Goal: Obtain resource: Obtain resource

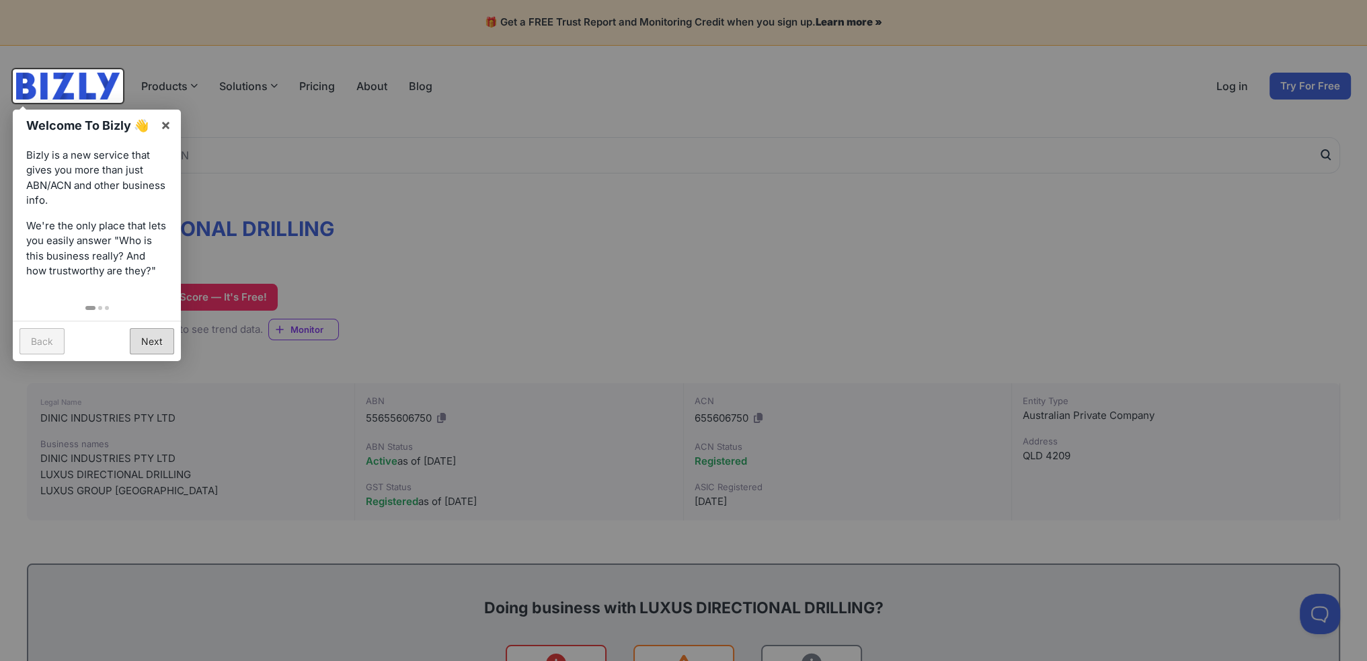
click at [161, 335] on link "Next" at bounding box center [152, 341] width 44 height 26
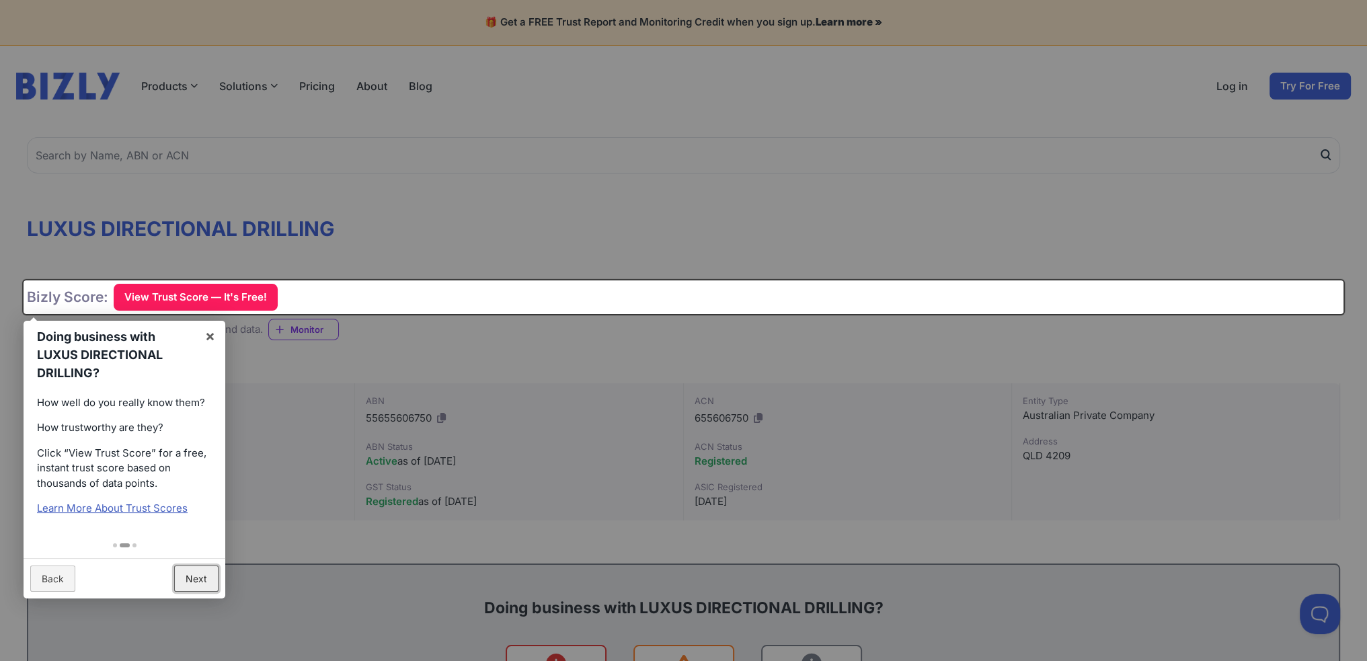
click at [198, 577] on link "Next" at bounding box center [196, 579] width 44 height 26
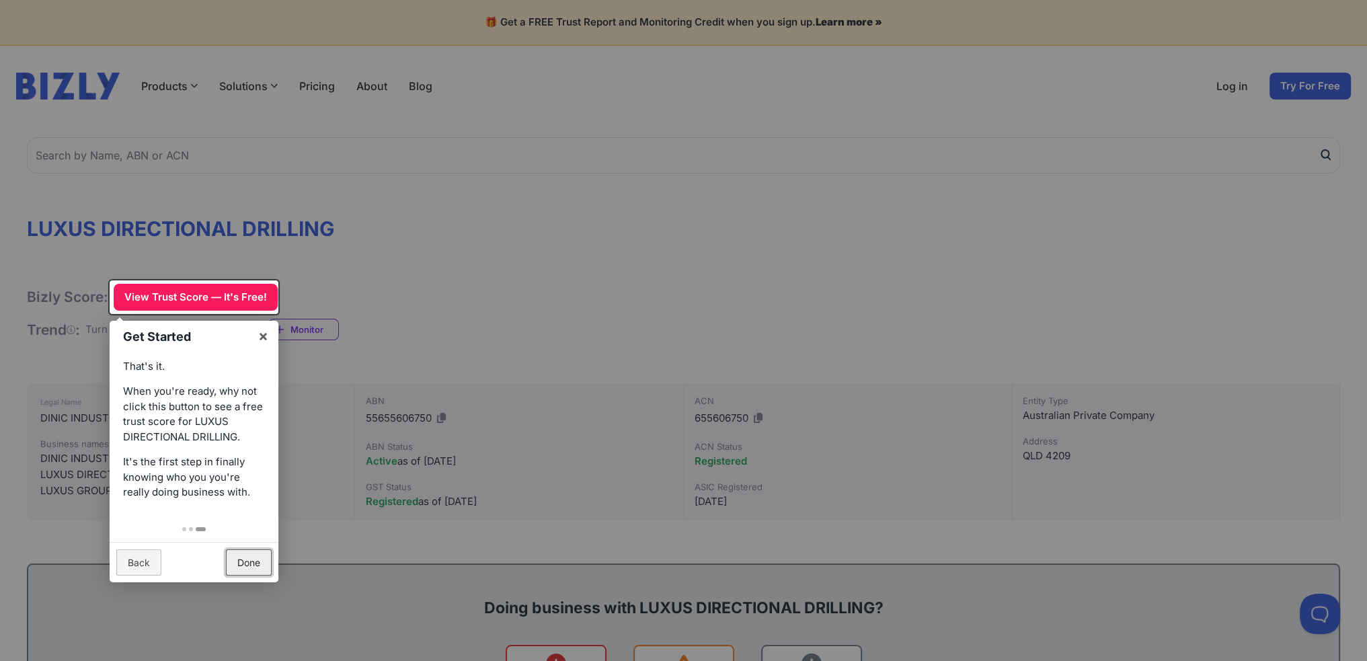
click at [233, 564] on link "Done" at bounding box center [249, 563] width 46 height 26
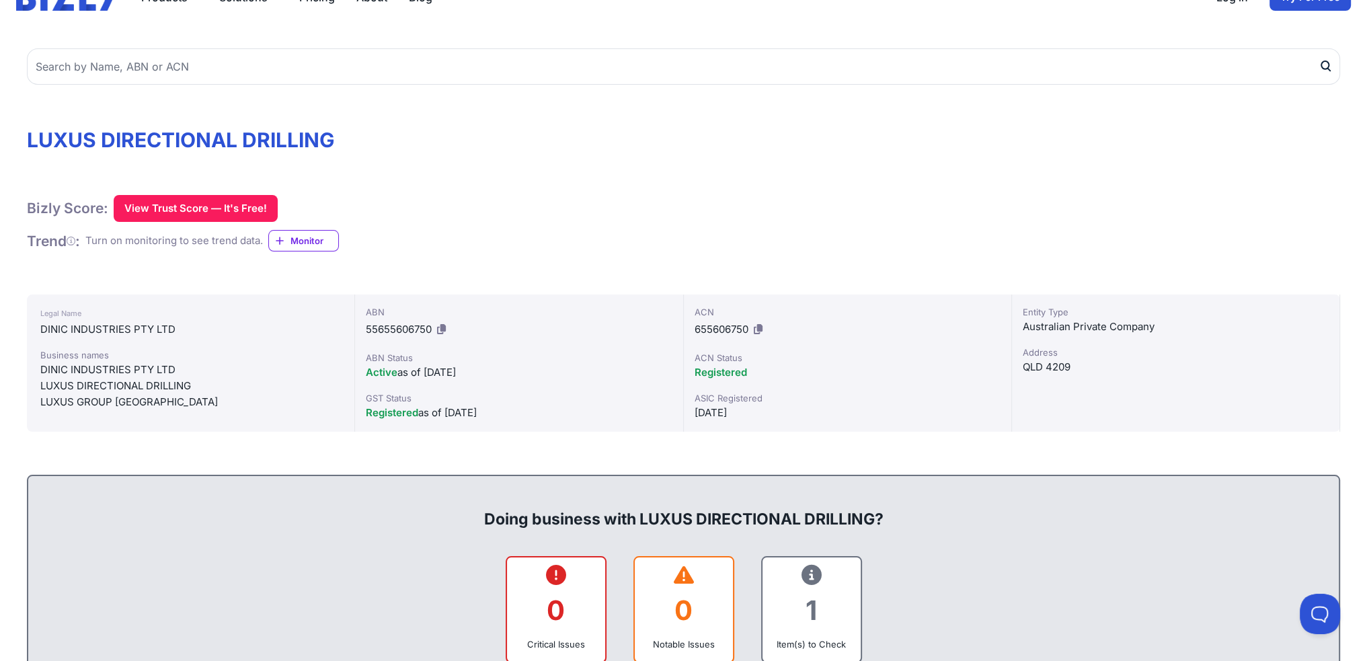
scroll to position [135, 0]
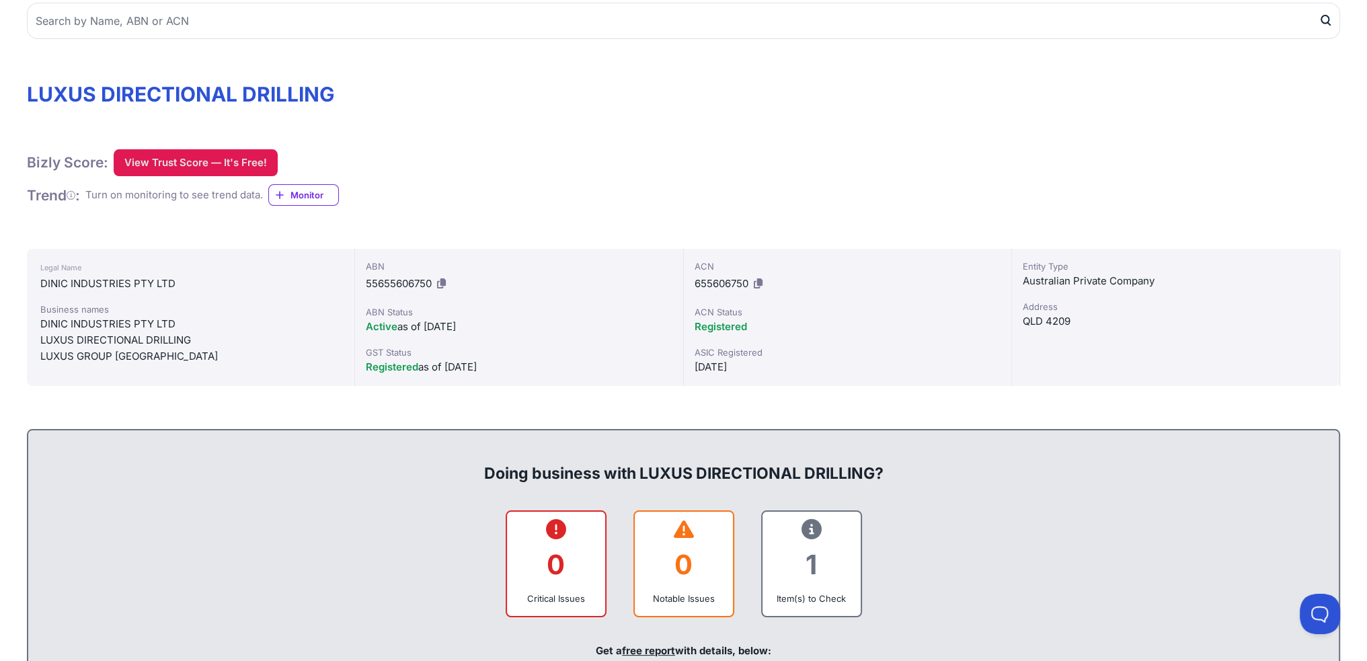
click at [221, 169] on button "View Trust Score — It's Free!" at bounding box center [196, 162] width 164 height 27
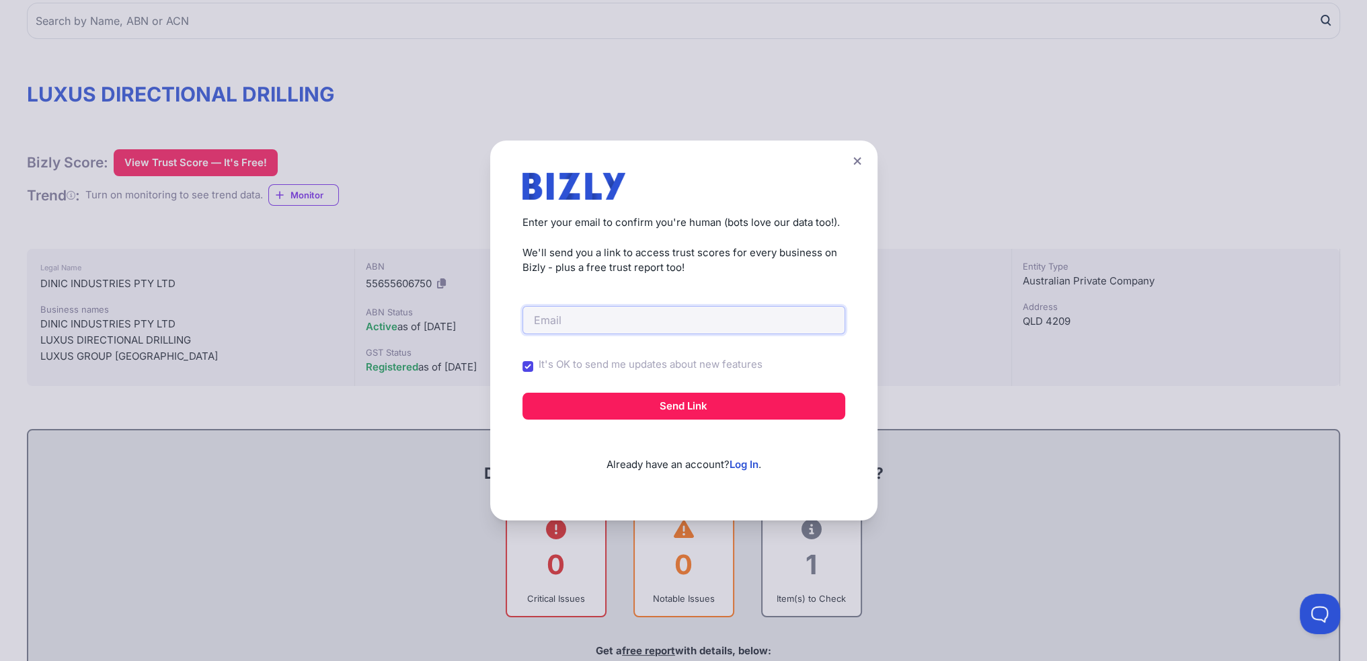
click at [654, 315] on input "email" at bounding box center [684, 320] width 323 height 28
type input "[EMAIL_ADDRESS][DOMAIN_NAME]"
click at [523, 393] on button "Send Link" at bounding box center [684, 406] width 323 height 27
drag, startPoint x: 536, startPoint y: 363, endPoint x: 544, endPoint y: 389, distance: 28.1
click at [533, 365] on input "It's OK to send me updates about new features" at bounding box center [528, 366] width 11 height 11
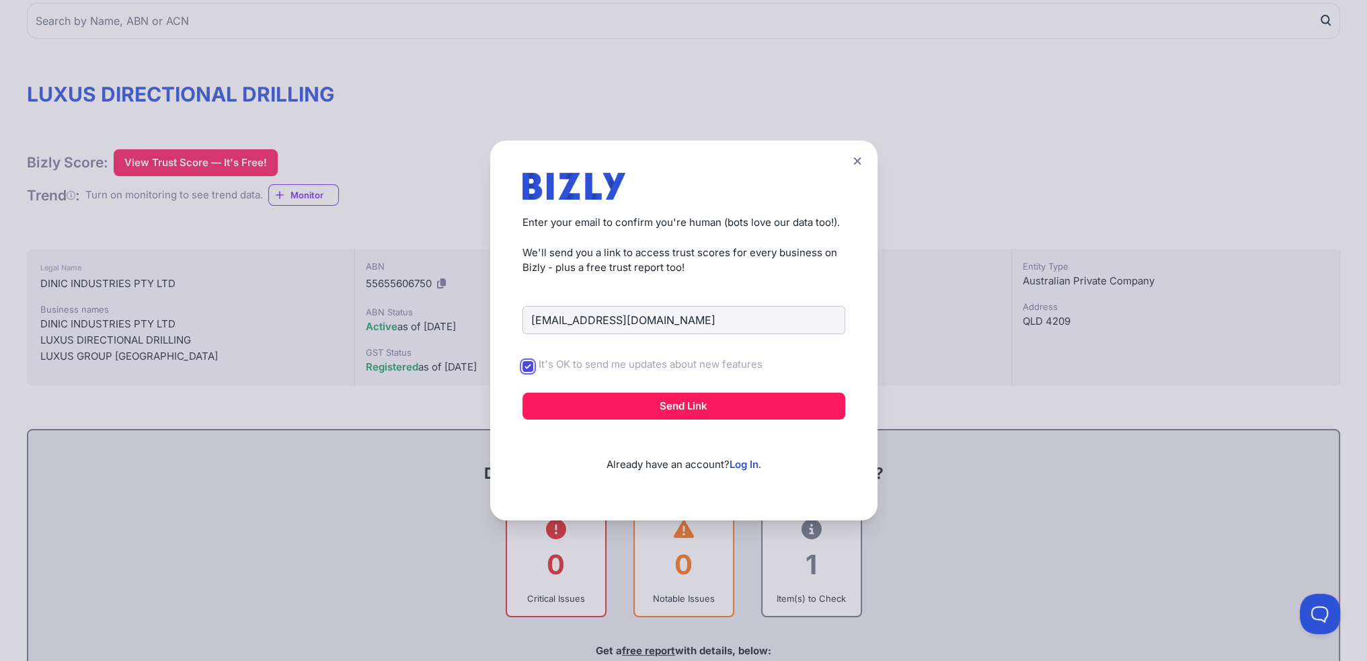
checkbox input "false"
click at [636, 393] on button "Send Link" at bounding box center [684, 406] width 323 height 27
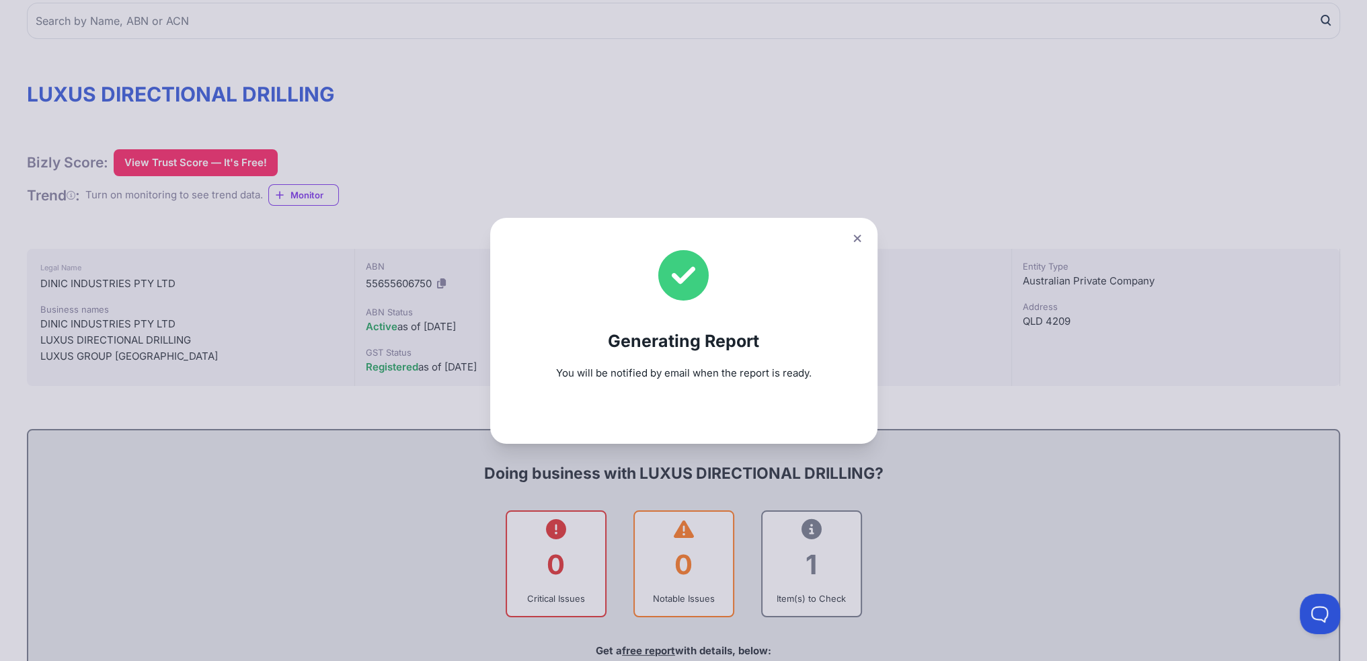
click at [862, 234] on icon at bounding box center [858, 238] width 8 height 9
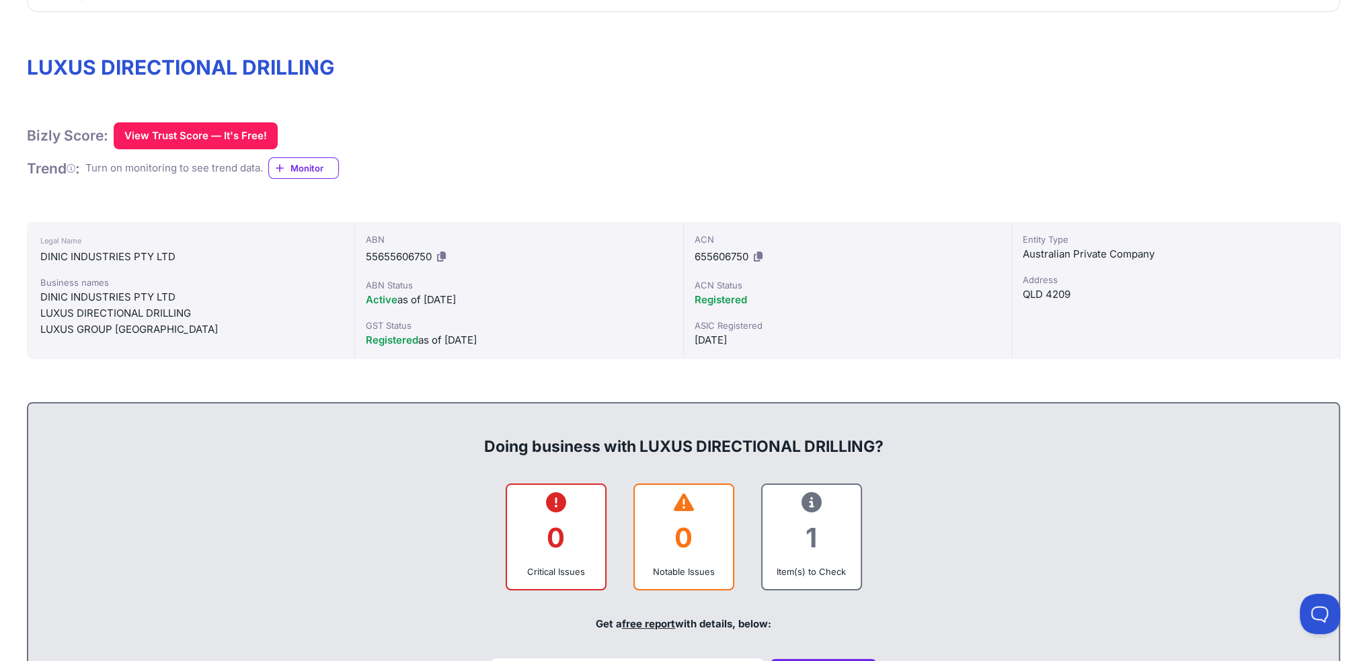
scroll to position [0, 0]
